Goal: Check status: Check status

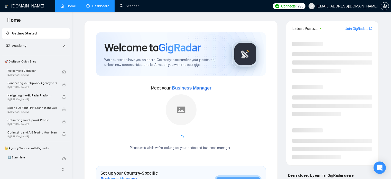
click at [106, 6] on link "Dashboard" at bounding box center [97, 6] width 23 height 4
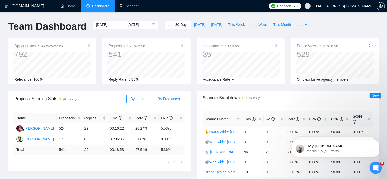
click at [171, 97] on span "By Freelancer" at bounding box center [169, 99] width 22 height 4
click at [154, 100] on input "By Freelancer" at bounding box center [154, 100] width 0 height 0
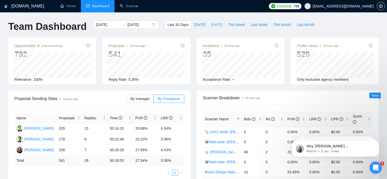
click at [211, 25] on span "[DATE]" at bounding box center [216, 25] width 11 height 6
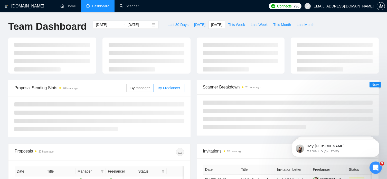
type input "[DATE]"
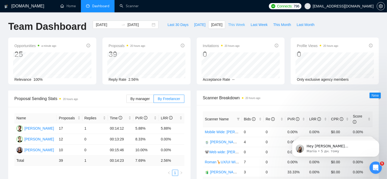
click at [228, 24] on span "This Week" at bounding box center [236, 25] width 17 height 6
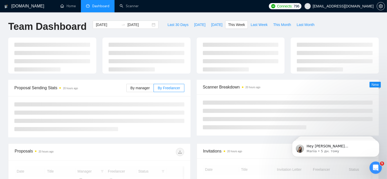
type input "[DATE]"
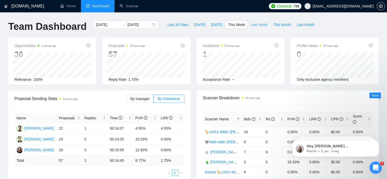
click at [251, 24] on span "Last Week" at bounding box center [259, 25] width 17 height 6
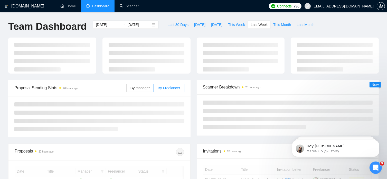
type input "[DATE]"
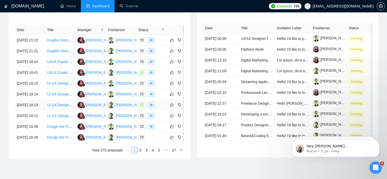
scroll to position [280, 0]
